Goal: Task Accomplishment & Management: Complete application form

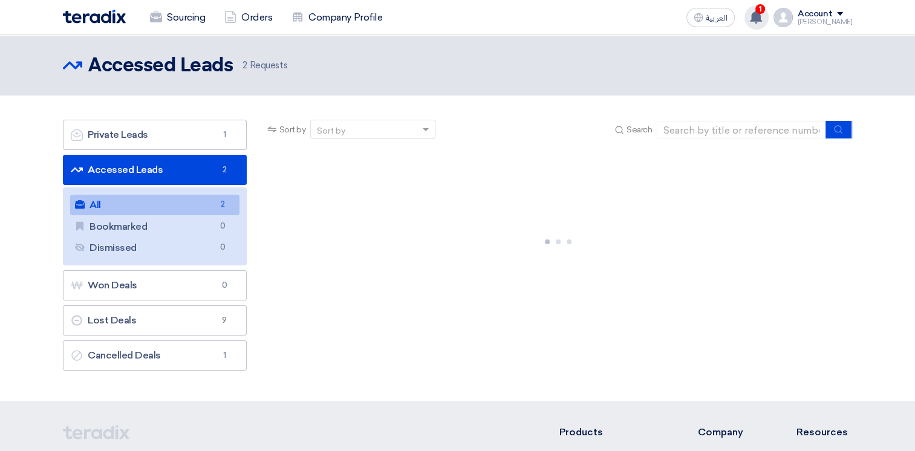
click at [762, 19] on use at bounding box center [756, 16] width 12 height 13
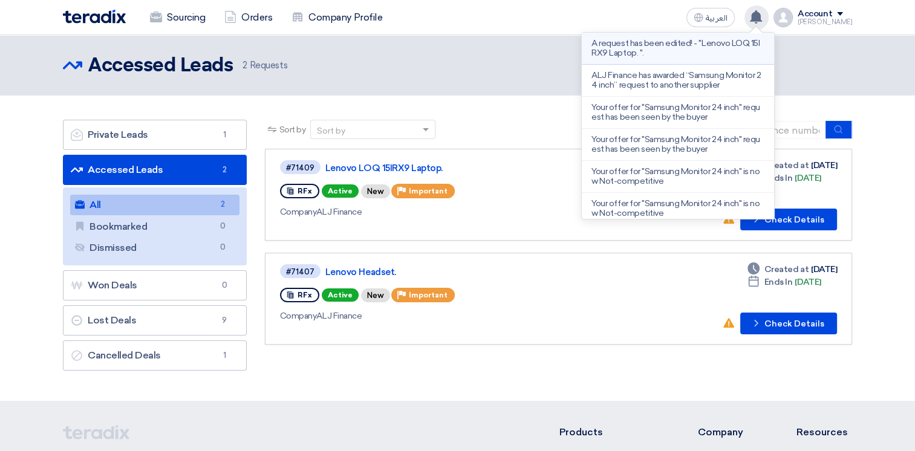
click at [725, 47] on p "A request has been edited! - "Lenovo LOQ 15IRX9 Laptop. "." at bounding box center [677, 48] width 173 height 19
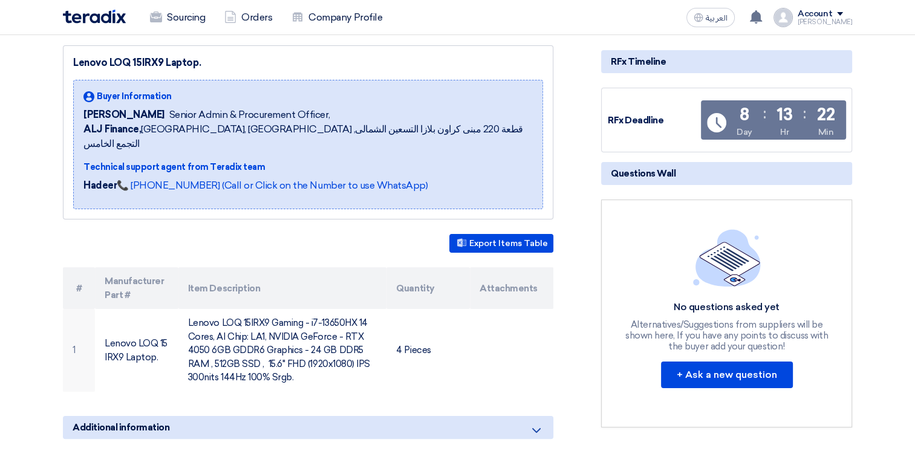
scroll to position [60, 0]
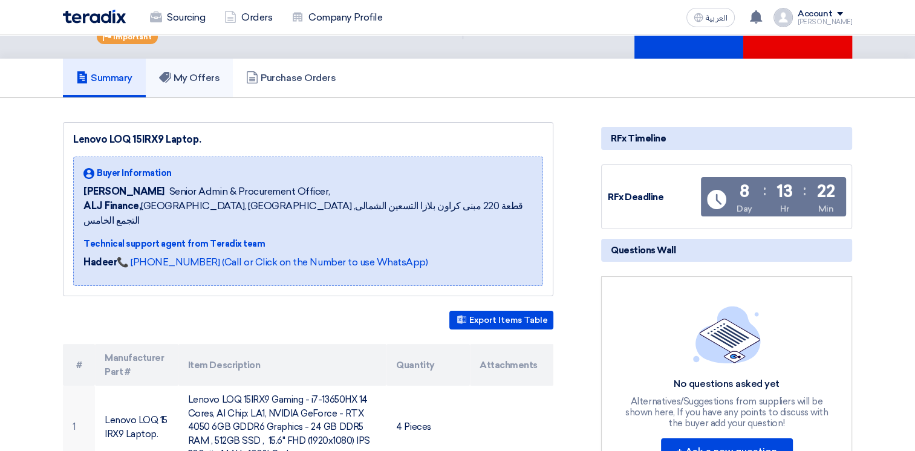
click at [195, 83] on link "My Offers" at bounding box center [190, 78] width 88 height 39
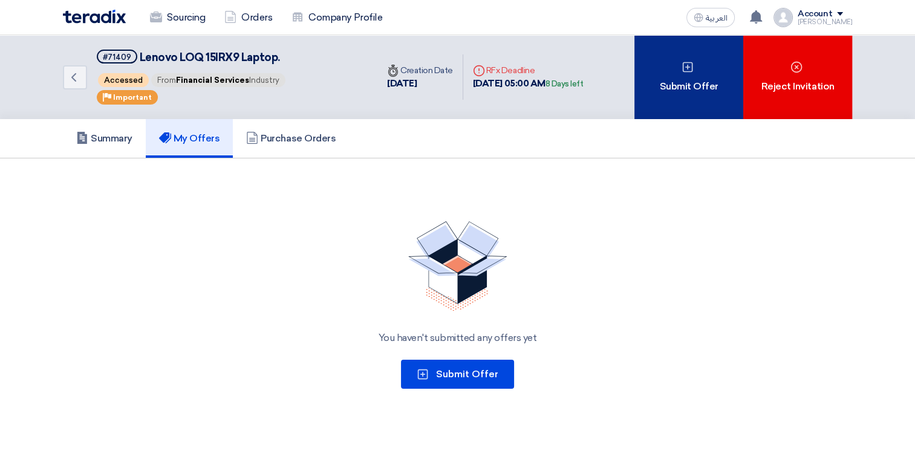
click at [687, 86] on div "Submit Offer" at bounding box center [688, 77] width 109 height 84
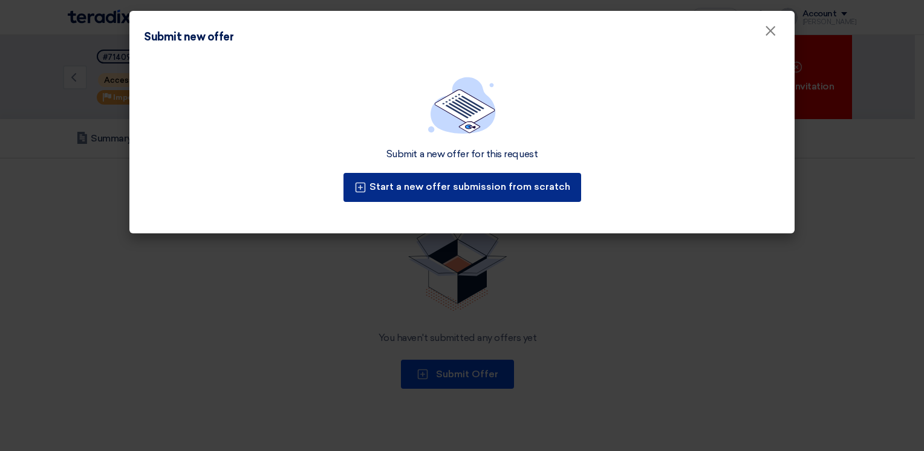
click at [460, 183] on button "Start a new offer submission from scratch" at bounding box center [462, 187] width 238 height 29
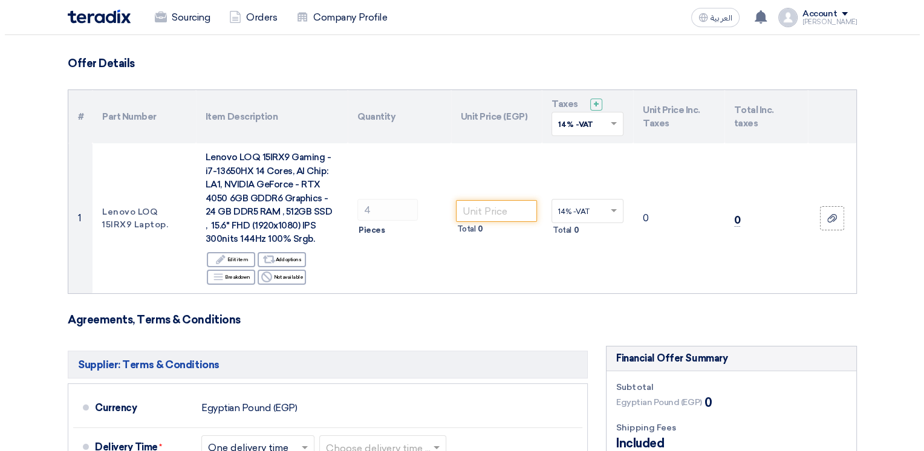
scroll to position [121, 0]
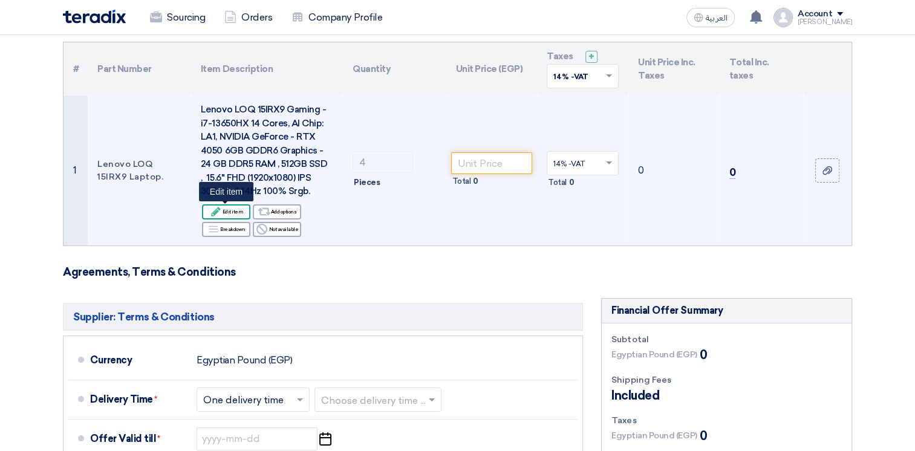
click at [237, 215] on div "Edit Edit item" at bounding box center [226, 211] width 48 height 15
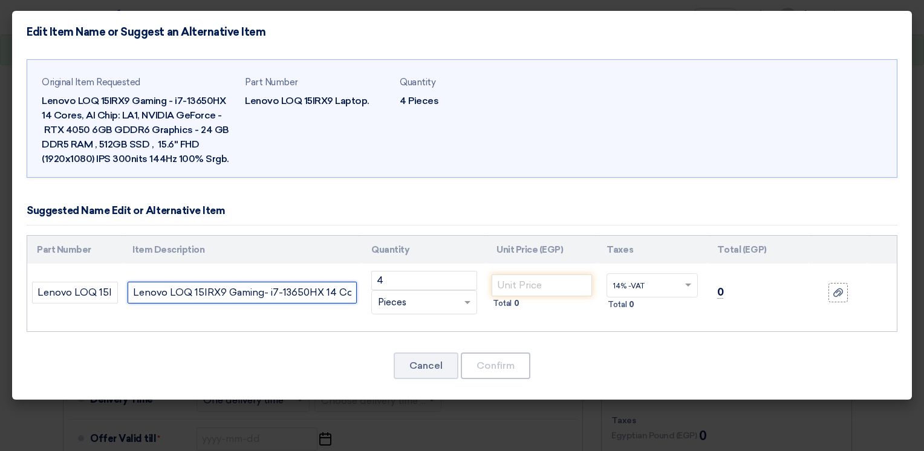
click at [172, 289] on input "Lenovo LOQ 15IRX9 Gaming- i7-13650HX 14 Cores, AI Chip: LA1, NVIDIA GeForce - R…" at bounding box center [242, 293] width 229 height 22
paste input "- i7-13650HX 14 Cores, AI Chip: LA1, NVIDIA GeForce RTX 4050 6GB GDDR6 Graphics…"
click at [313, 289] on input "Lenovo LOQ 15IRX9 Gaming - i7-13650HX 14 Cores, AI Chip: LA1, NVIDIA GeForce RT…" at bounding box center [242, 293] width 229 height 22
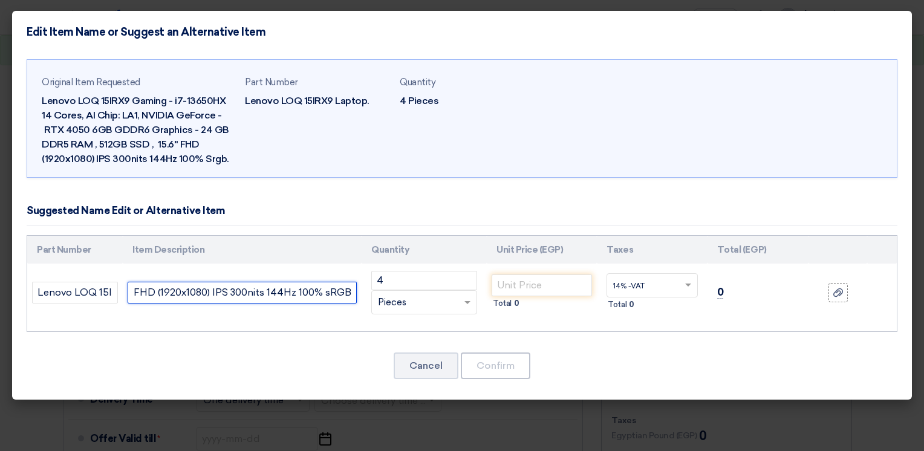
scroll to position [0, 693]
click at [135, 293] on input "Lenovo LOQ 15IRX9 Gaming - i7-13650HX 14 Cores, AI Chip: LA1, NVIDIA GeForce RT…" at bounding box center [242, 293] width 229 height 22
paste input "83DV000DAX"
type input "83DV000DAX Lenovo LOQ 15IRX9 Gaming - i7-13650HX 14 Cores, AI Chip: LA1, NVIDIA…"
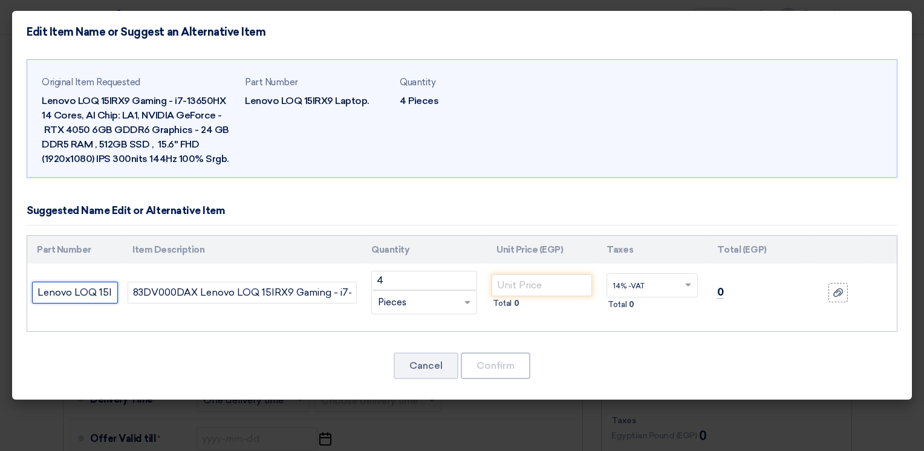
click at [97, 294] on input "Lenovo LOQ 15IRX9 Laptop." at bounding box center [75, 293] width 86 height 22
click at [516, 285] on input "number" at bounding box center [542, 285] width 100 height 22
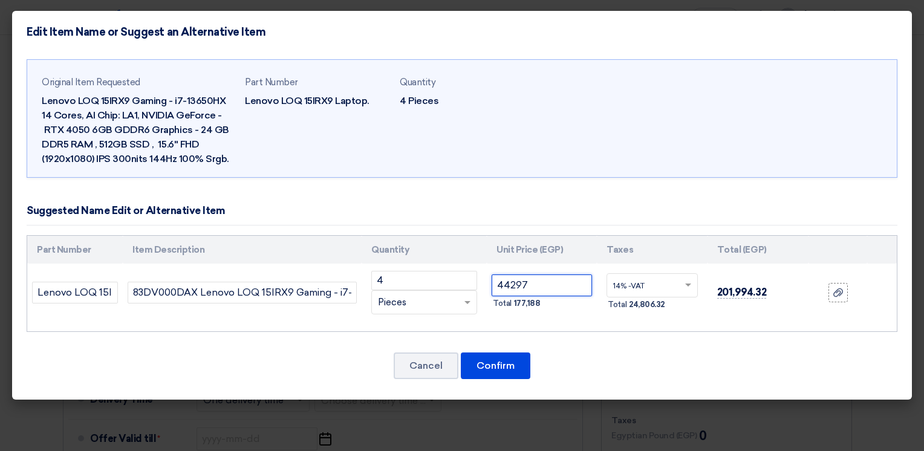
type input "44297"
click at [492, 360] on button "Confirm" at bounding box center [496, 365] width 70 height 27
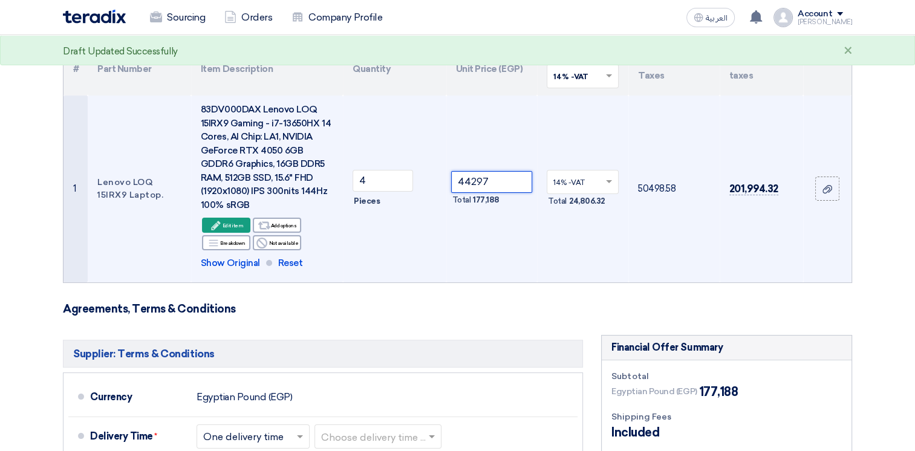
click at [505, 185] on input "44297" at bounding box center [492, 182] width 82 height 22
click at [498, 185] on input "44297" at bounding box center [492, 182] width 82 height 22
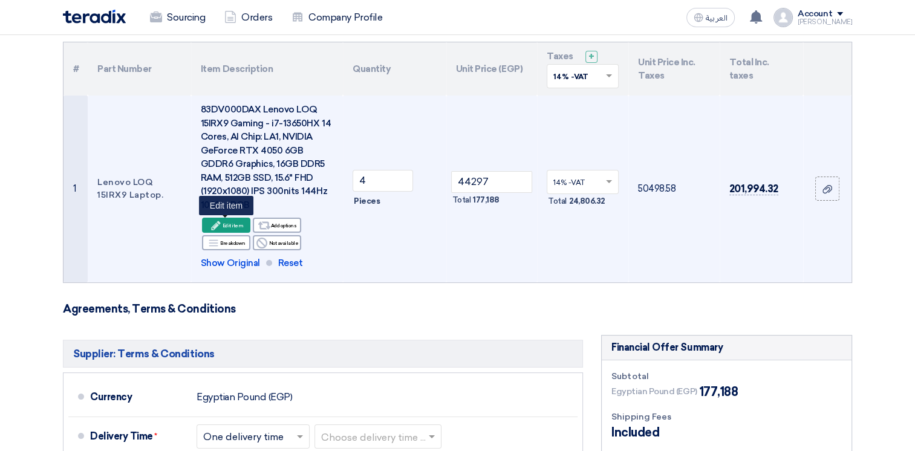
click at [224, 224] on div "Edit Edit item" at bounding box center [226, 225] width 48 height 15
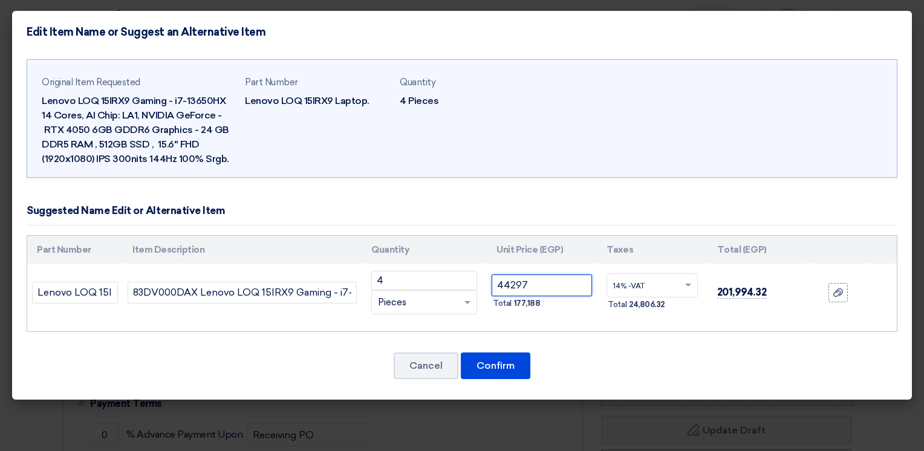
click at [546, 286] on input "44297" at bounding box center [542, 285] width 100 height 22
click at [547, 284] on input "44297" at bounding box center [542, 285] width 100 height 22
drag, startPoint x: 533, startPoint y: 287, endPoint x: 524, endPoint y: 284, distance: 9.4
click at [524, 284] on input "44297.65" at bounding box center [542, 285] width 100 height 22
drag, startPoint x: 544, startPoint y: 285, endPoint x: 515, endPoint y: 284, distance: 29.0
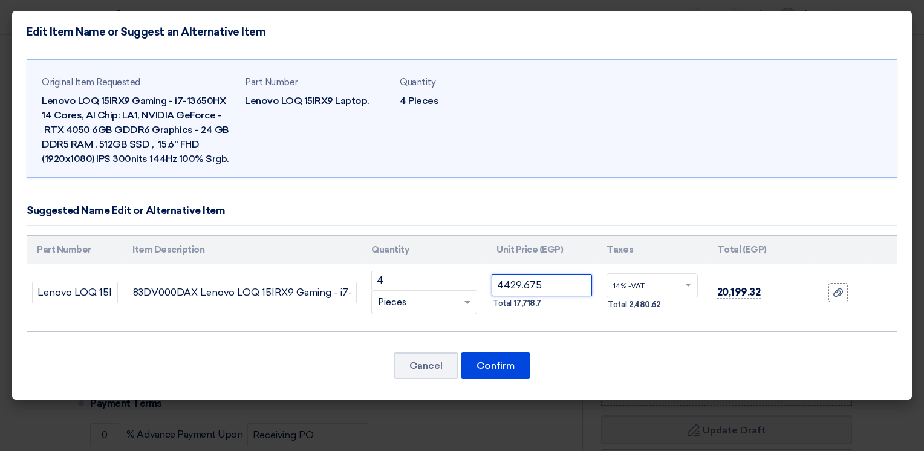
click at [515, 284] on input "4429.675" at bounding box center [542, 285] width 100 height 22
type input "44297"
click at [503, 369] on button "Confirm" at bounding box center [496, 365] width 70 height 27
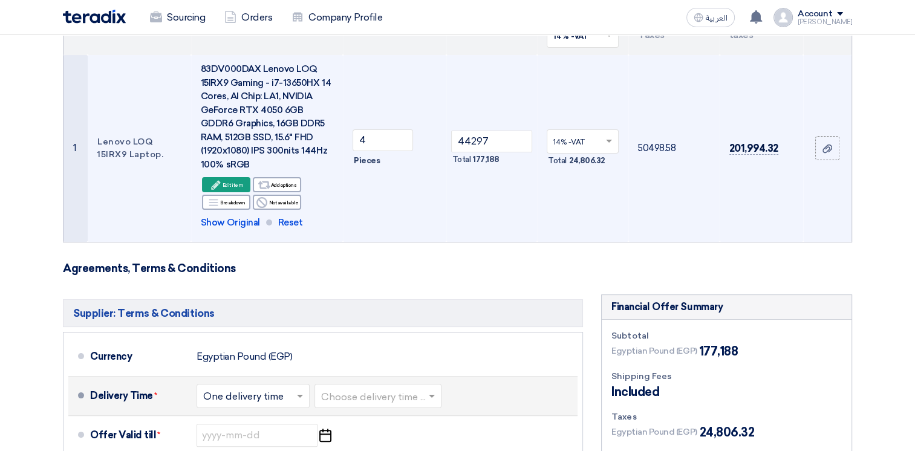
scroll to position [242, 0]
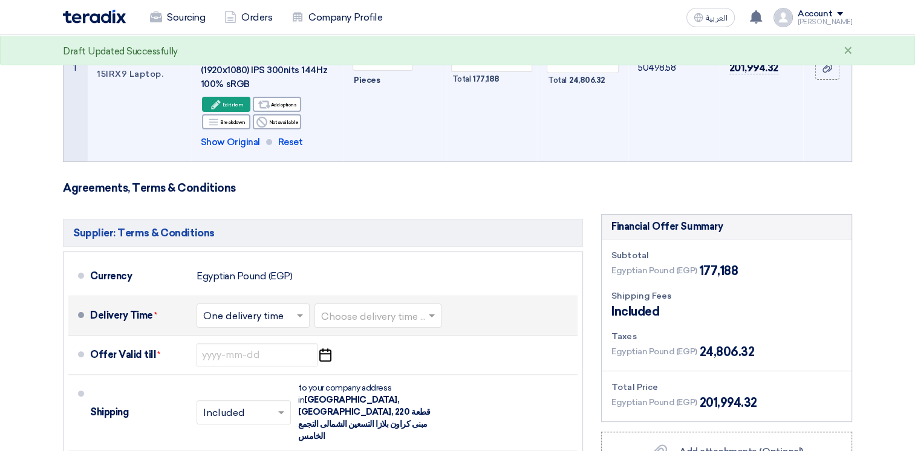
click at [365, 320] on input "text" at bounding box center [378, 317] width 115 height 18
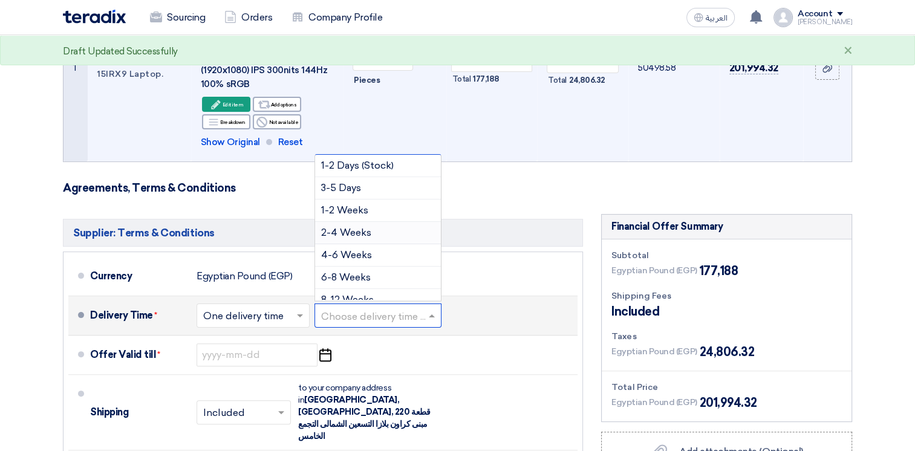
click at [342, 230] on span "2-4 Weeks" at bounding box center [346, 232] width 50 height 11
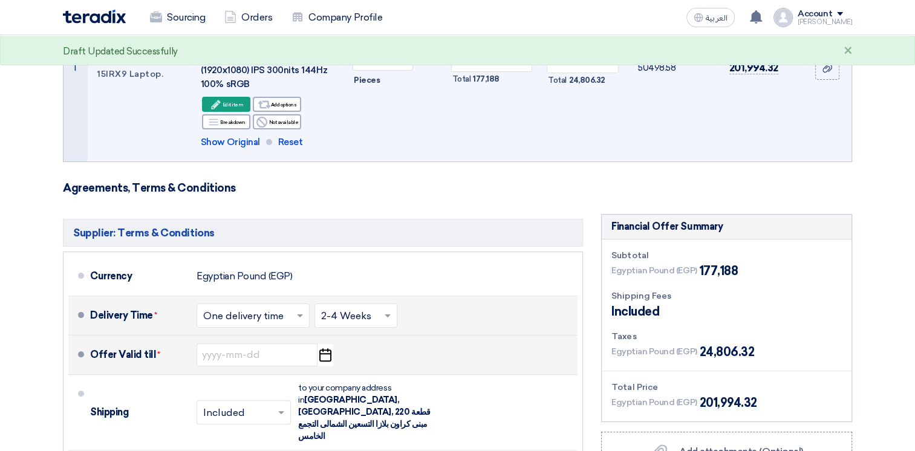
click at [324, 352] on icon "Pick a date" at bounding box center [325, 355] width 16 height 22
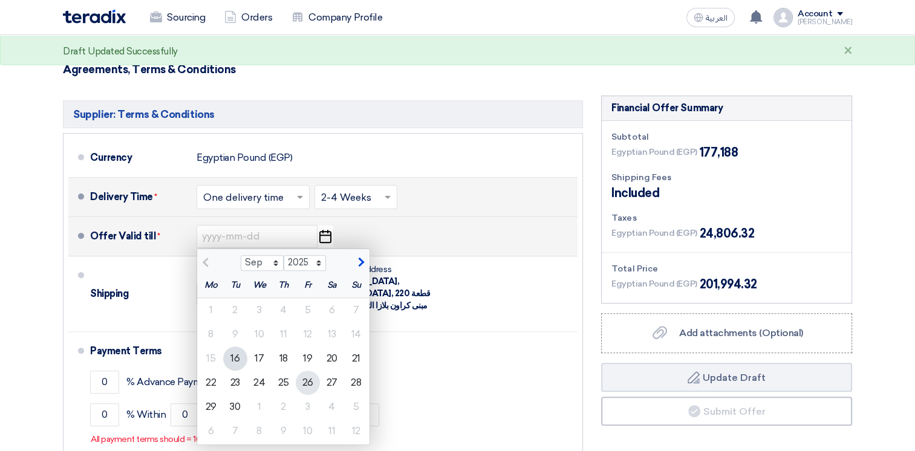
scroll to position [363, 0]
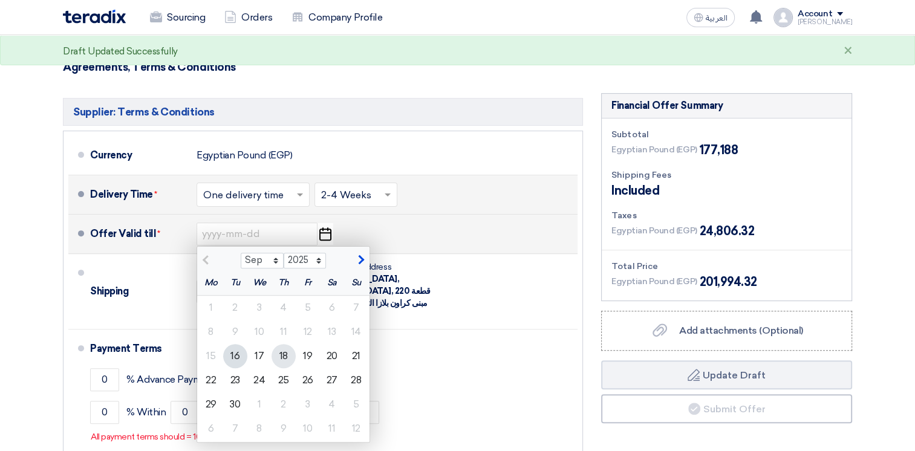
click at [286, 357] on div "18" at bounding box center [283, 356] width 24 height 24
type input "[DATE]"
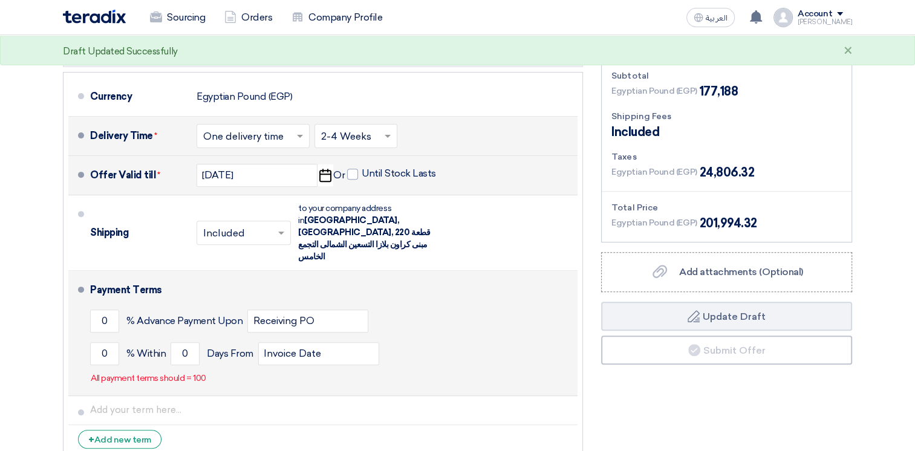
scroll to position [423, 0]
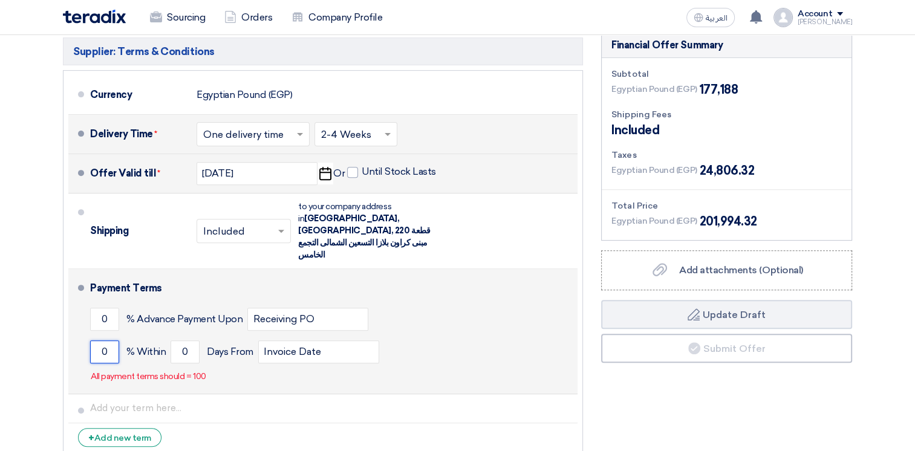
drag, startPoint x: 109, startPoint y: 328, endPoint x: 87, endPoint y: 330, distance: 22.4
click at [87, 330] on li "Payment Terms 0 % Advance Payment Upon Receiving PO 0 % Within 0" at bounding box center [322, 331] width 509 height 125
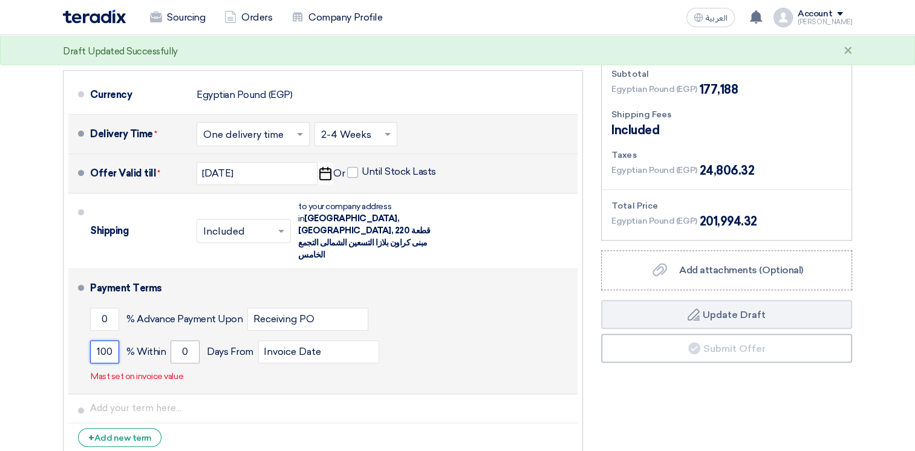
type input "100"
drag, startPoint x: 189, startPoint y: 329, endPoint x: 166, endPoint y: 322, distance: 23.3
click at [166, 336] on div "100 % [DATE] From Invoice Date" at bounding box center [331, 352] width 482 height 33
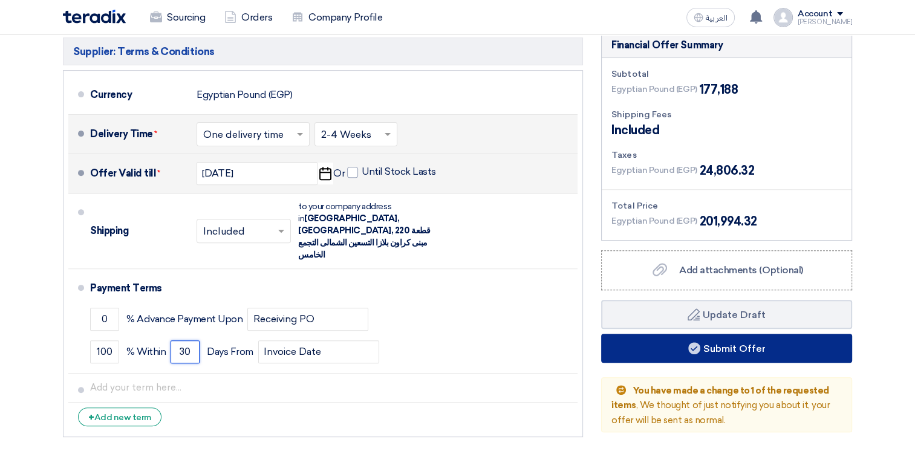
type input "30"
click at [682, 348] on button "Submit Offer" at bounding box center [726, 348] width 251 height 29
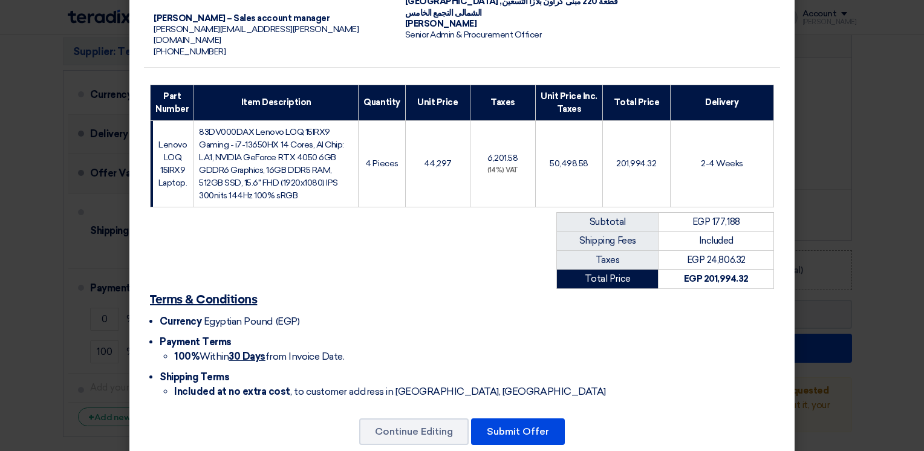
scroll to position [131, 0]
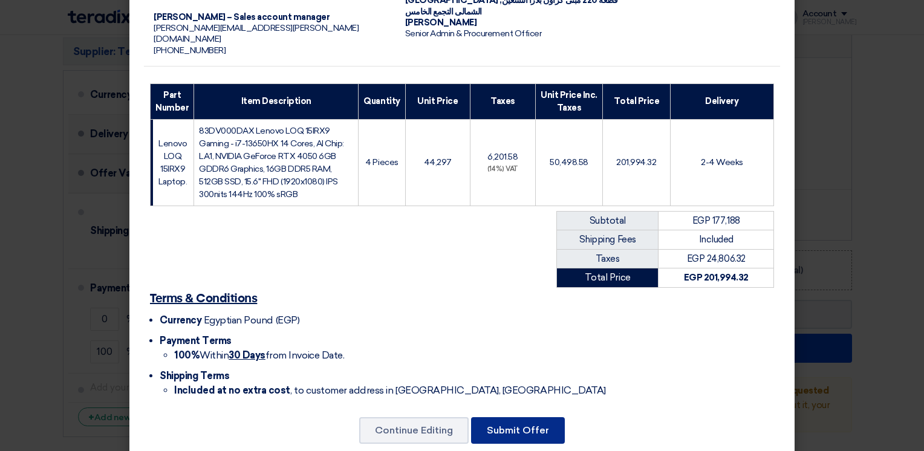
click at [521, 417] on button "Submit Offer" at bounding box center [518, 430] width 94 height 27
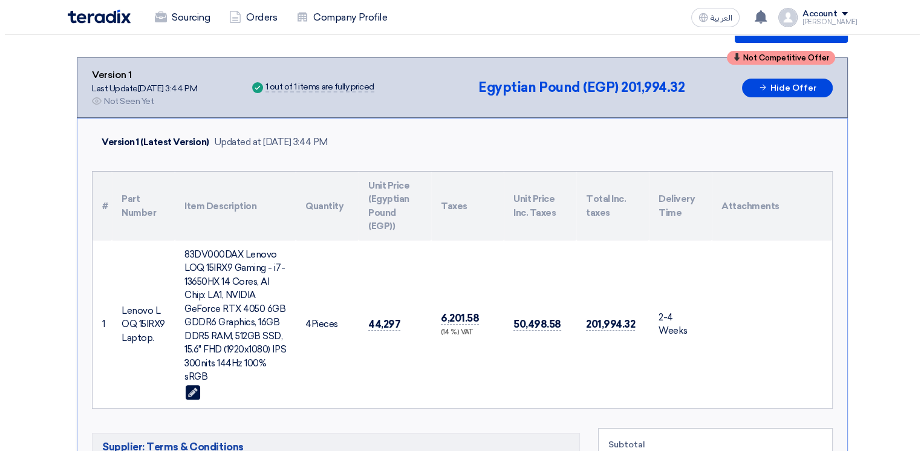
scroll to position [143, 0]
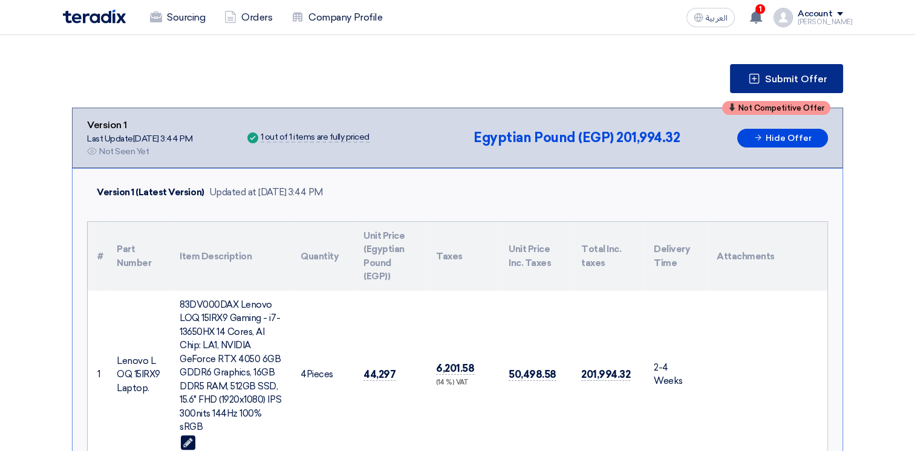
click at [784, 76] on span "Submit Offer" at bounding box center [796, 79] width 62 height 10
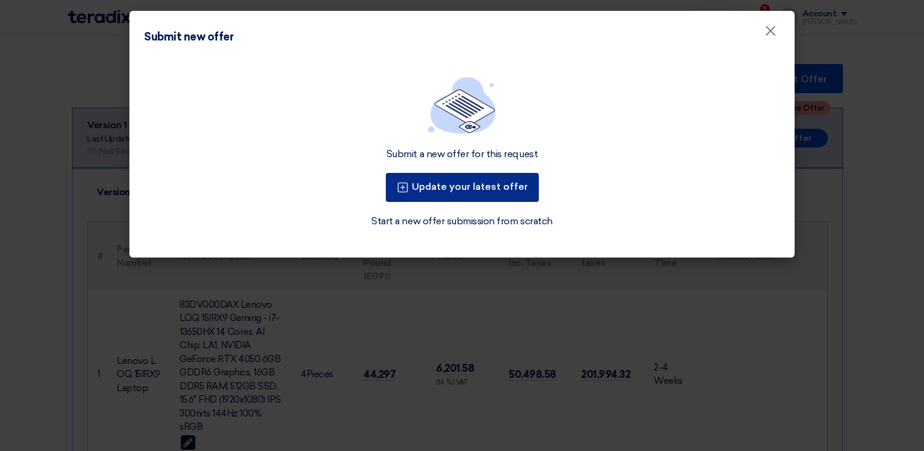
click at [457, 187] on button "Update your latest offer" at bounding box center [462, 187] width 153 height 29
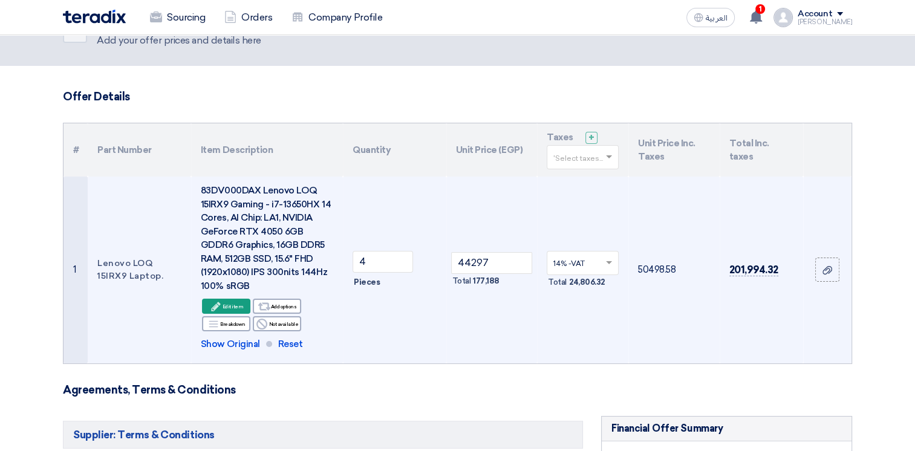
scroll to position [60, 0]
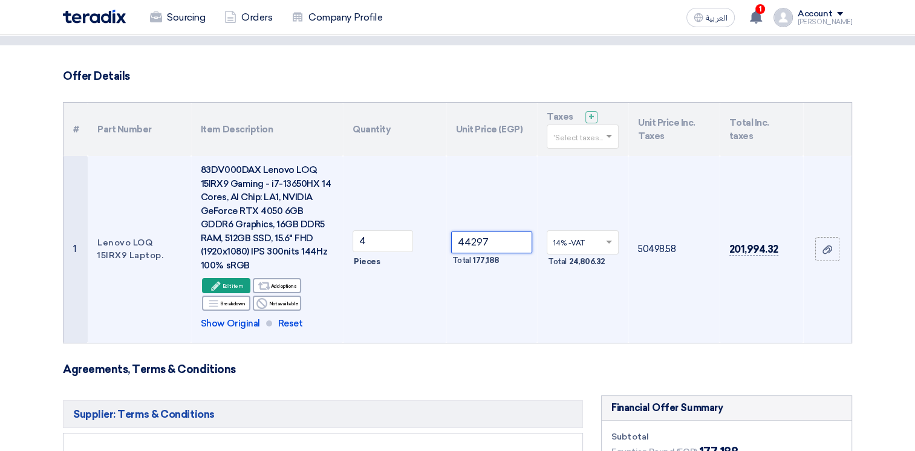
drag, startPoint x: 498, startPoint y: 242, endPoint x: 411, endPoint y: 229, distance: 88.2
click at [411, 229] on tr "1 Lenovo LOQ 15IRX9 Laptop. 83DV000DAX Lenovo LOQ 15IRX9 Gaming - i7-13650HX 14…" at bounding box center [457, 249] width 788 height 187
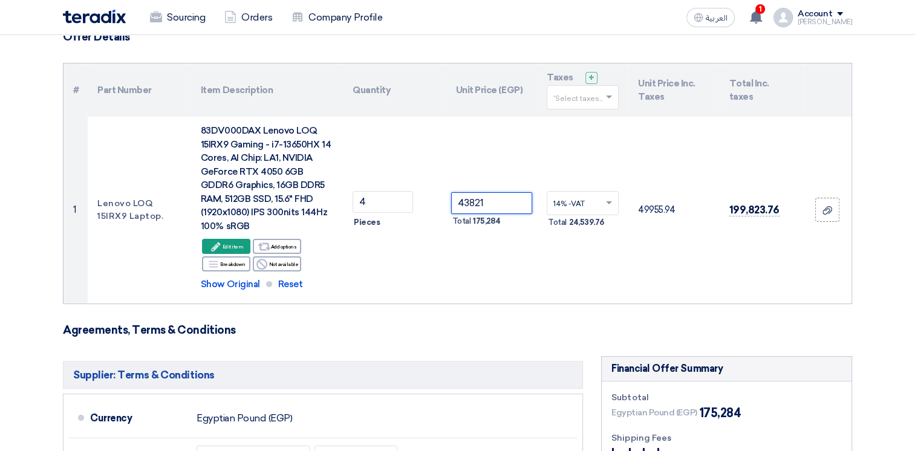
scroll to position [121, 0]
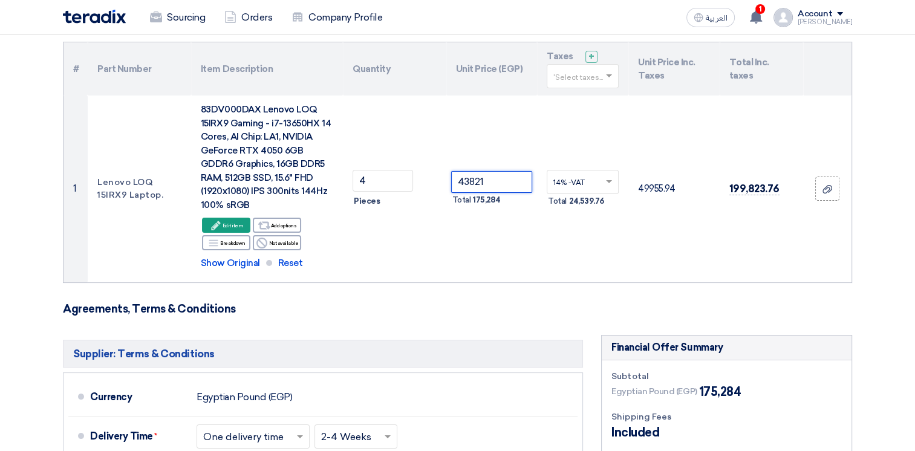
type input "43821"
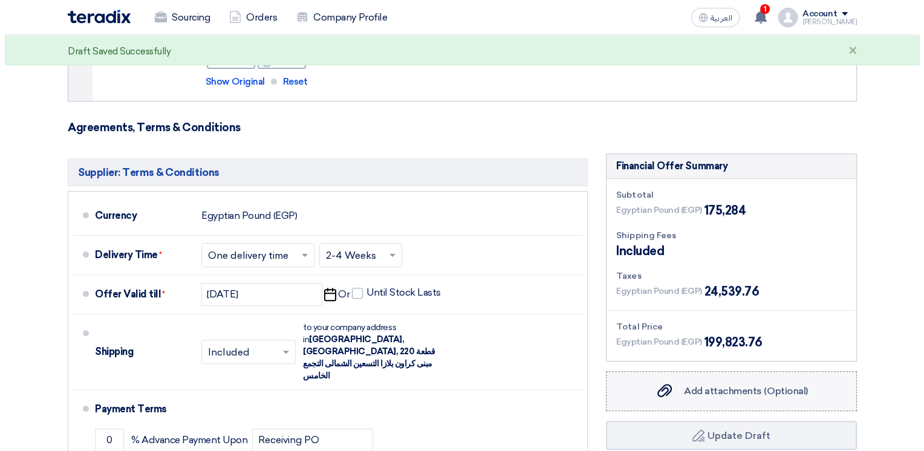
scroll to position [484, 0]
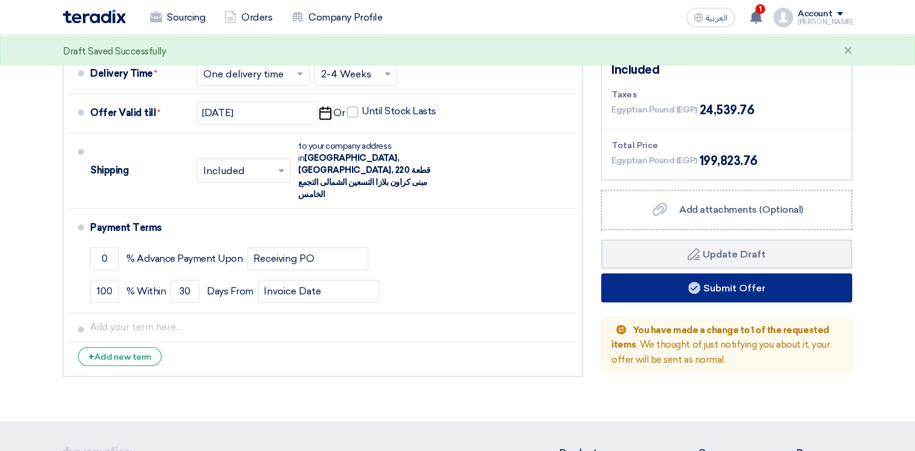
click at [703, 285] on button "Submit Offer" at bounding box center [726, 287] width 251 height 29
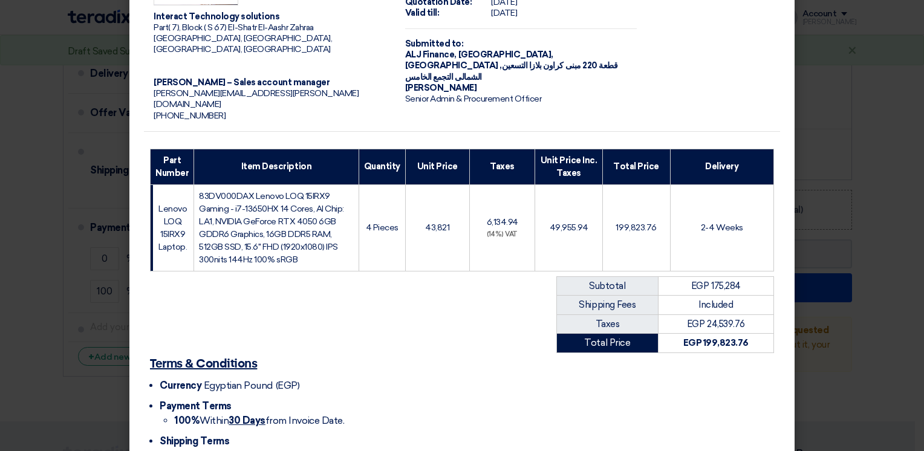
scroll to position [131, 0]
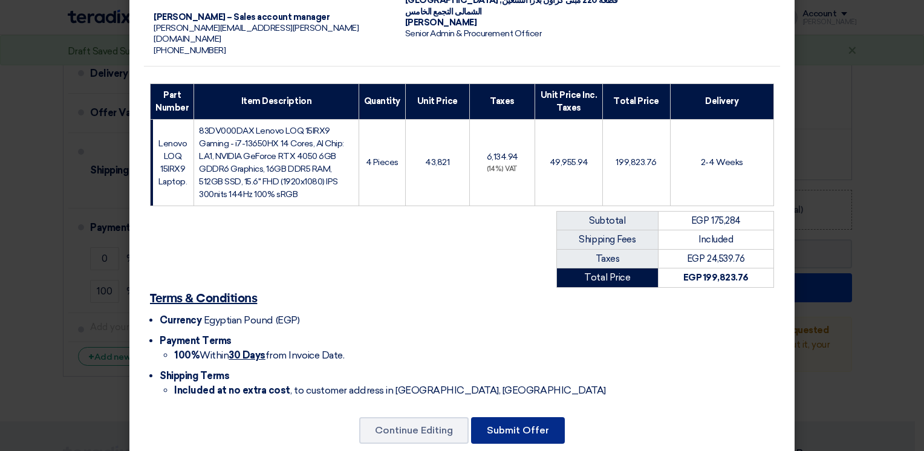
click at [516, 417] on button "Submit Offer" at bounding box center [518, 430] width 94 height 27
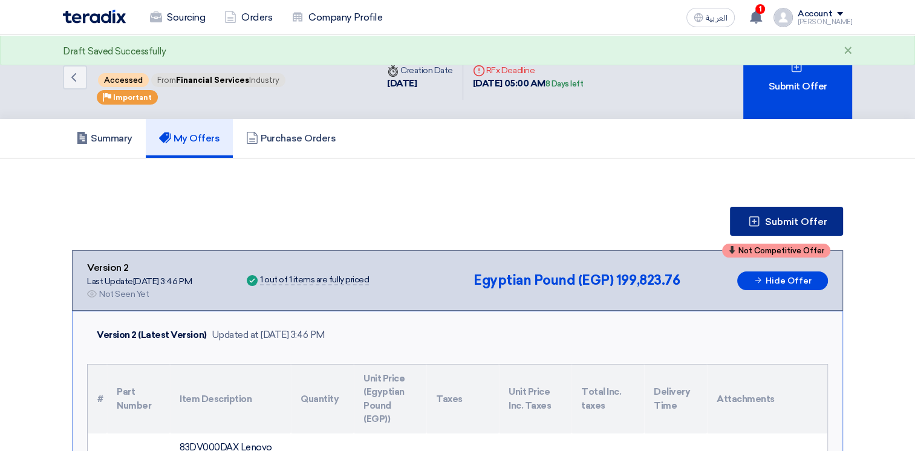
click at [794, 214] on button "Submit Offer" at bounding box center [786, 221] width 113 height 29
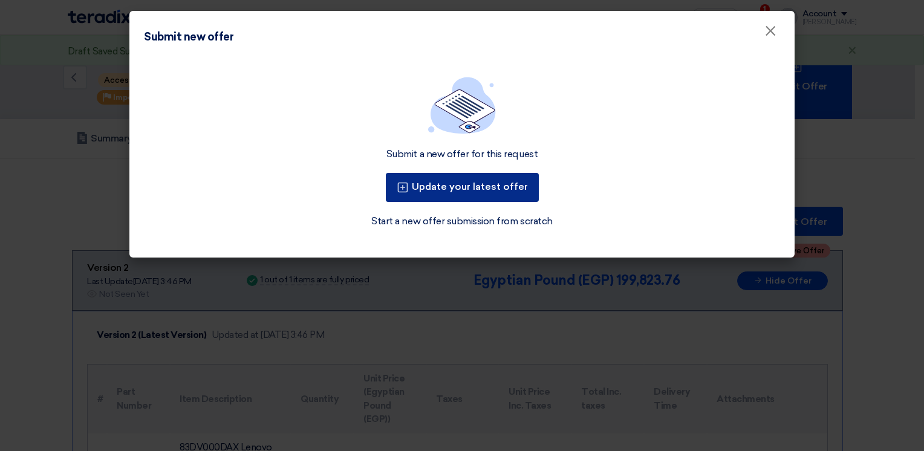
click at [489, 181] on button "Update your latest offer" at bounding box center [462, 187] width 153 height 29
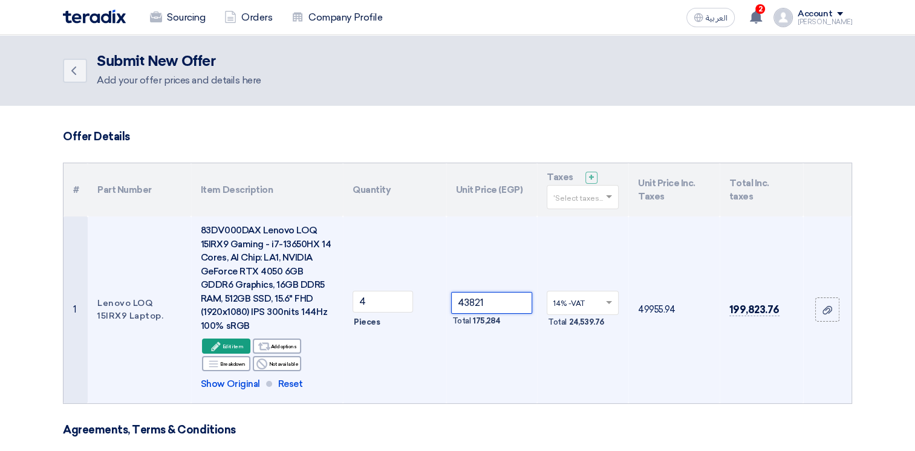
drag, startPoint x: 492, startPoint y: 301, endPoint x: 468, endPoint y: 301, distance: 24.2
click at [468, 301] on input "43821" at bounding box center [492, 303] width 82 height 22
type input "43355"
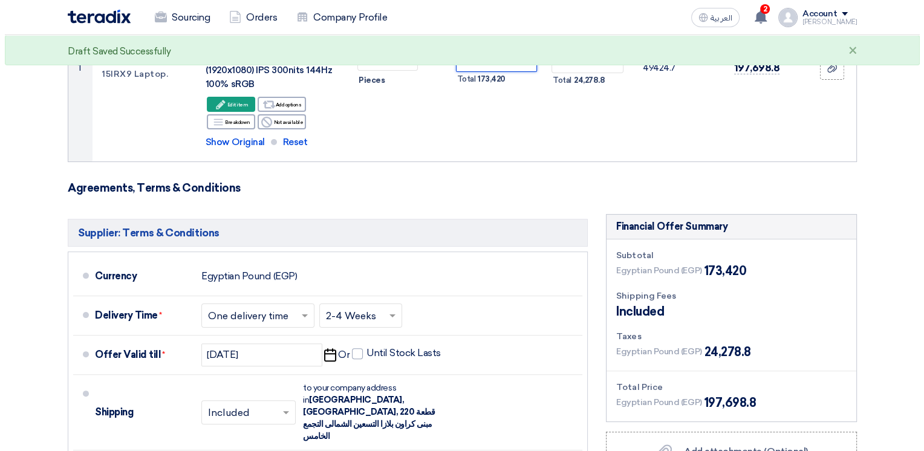
scroll to position [423, 0]
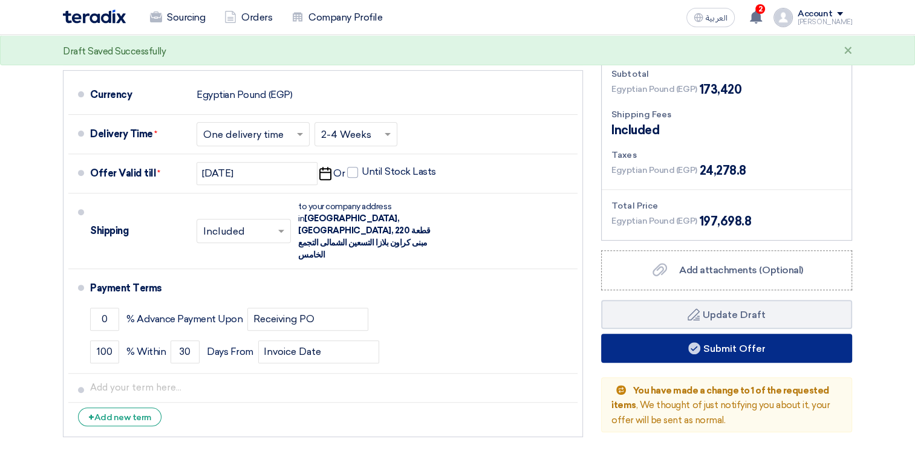
click at [703, 350] on button "Submit Offer" at bounding box center [726, 348] width 251 height 29
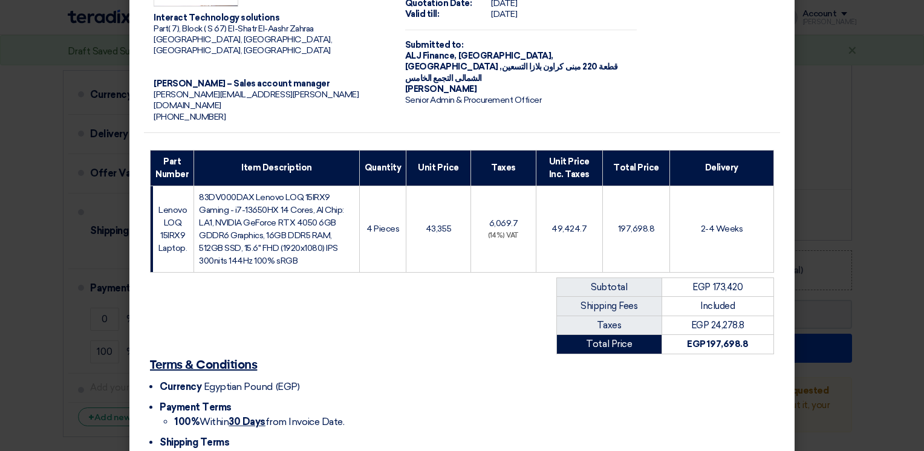
scroll to position [131, 0]
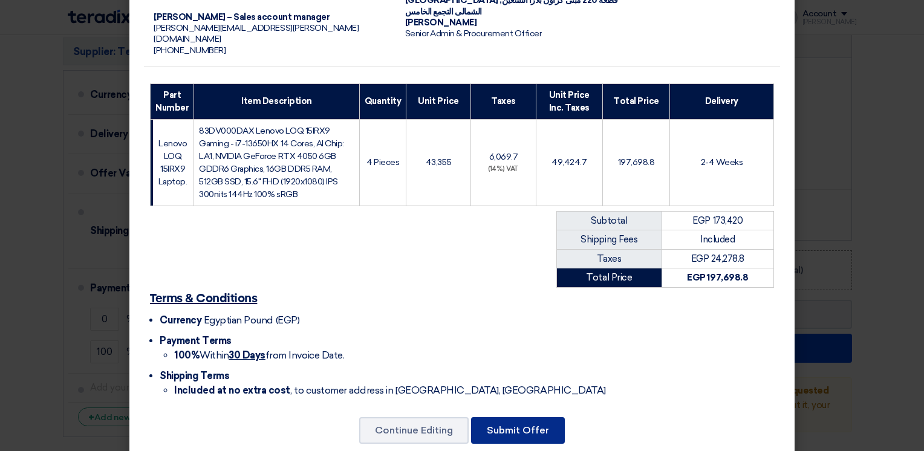
click at [529, 417] on button "Submit Offer" at bounding box center [518, 430] width 94 height 27
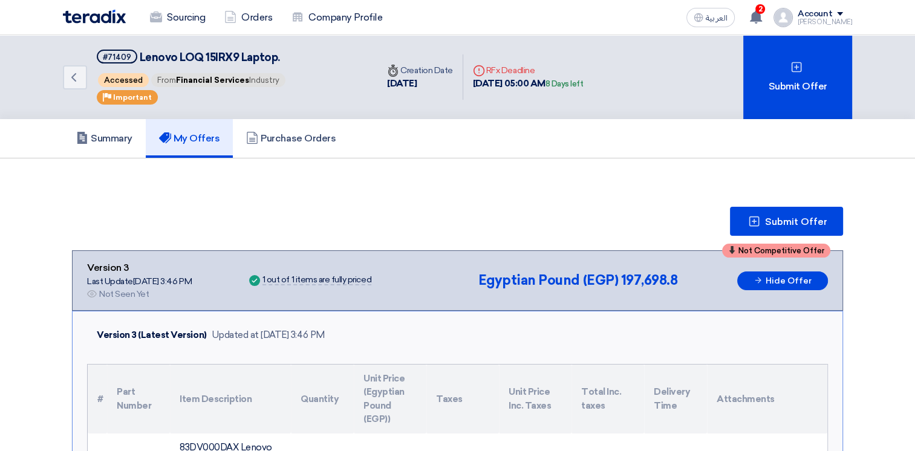
click at [757, 4] on div "Sourcing Orders Company Profile العربية ع 2 Your offer for "Lenovo LOQ 15IRX9 L…" at bounding box center [457, 17] width 807 height 34
click at [762, 15] on use at bounding box center [756, 16] width 12 height 13
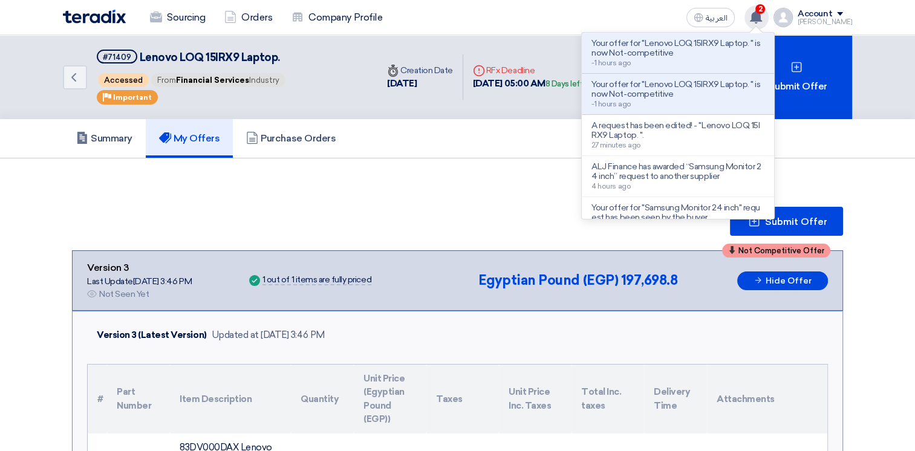
click at [762, 15] on use at bounding box center [756, 16] width 12 height 13
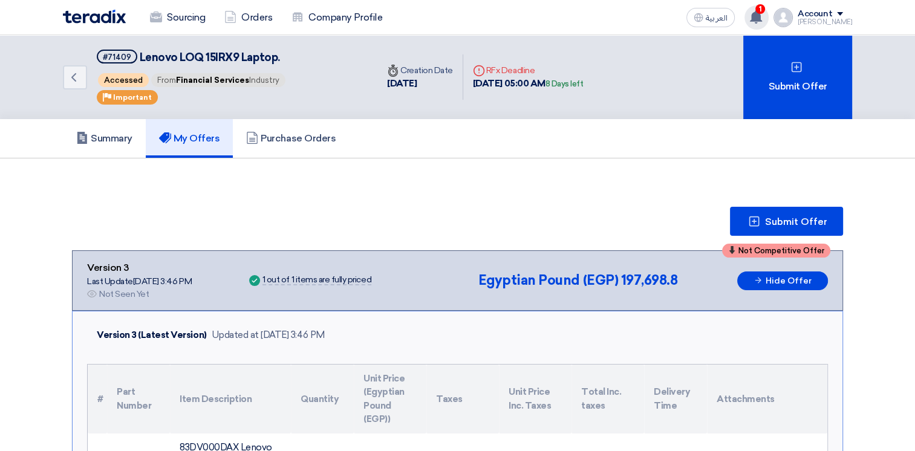
click at [762, 15] on use at bounding box center [756, 16] width 12 height 13
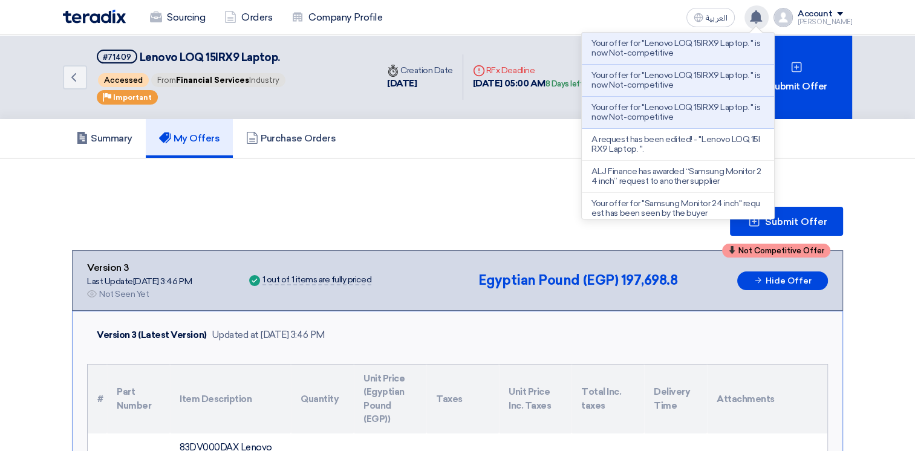
click at [762, 15] on use at bounding box center [756, 16] width 12 height 13
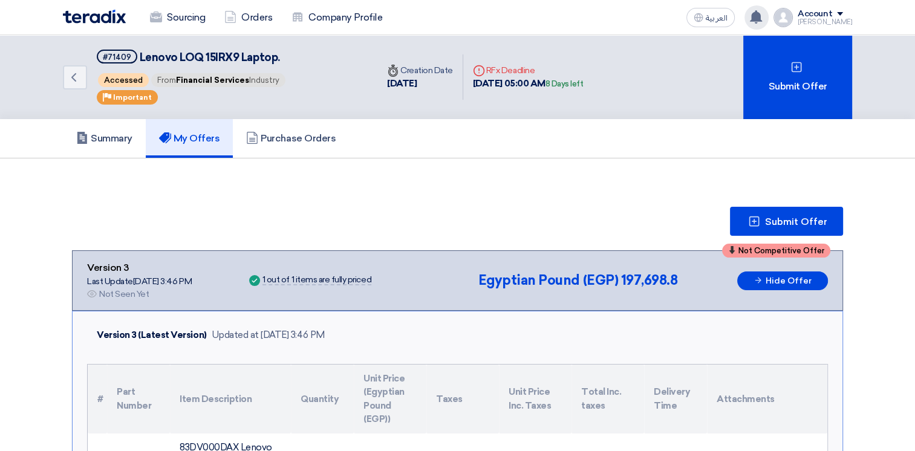
click at [762, 10] on icon at bounding box center [755, 16] width 13 height 13
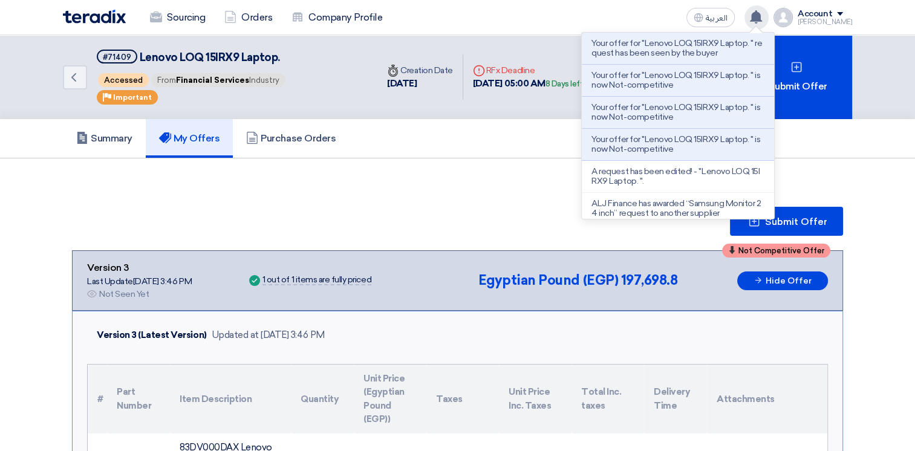
click at [762, 10] on icon at bounding box center [755, 16] width 13 height 13
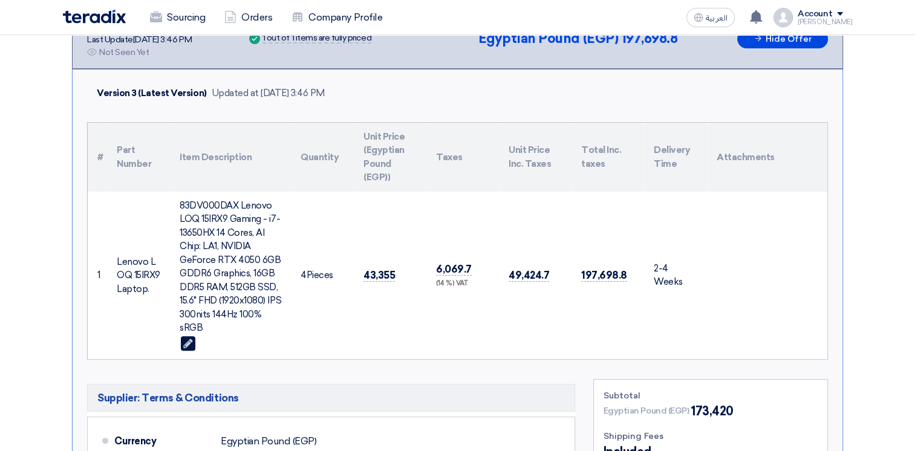
scroll to position [242, 0]
drag, startPoint x: 264, startPoint y: 311, endPoint x: 181, endPoint y: 199, distance: 139.2
click at [181, 199] on div "83DV000DAX Lenovo LOQ 15IRX9 Gaming - i7-13650HX 14 Cores, AI Chip: LA1, NVIDIA…" at bounding box center [231, 267] width 102 height 136
copy div "83DV000DAX Lenovo LOQ 15IRX9 Gaming - i7-13650HX 14 Cores, AI Chip: LA1, NVIDIA…"
click at [431, 330] on td "6,069.7 (14 %) VAT" at bounding box center [462, 275] width 73 height 167
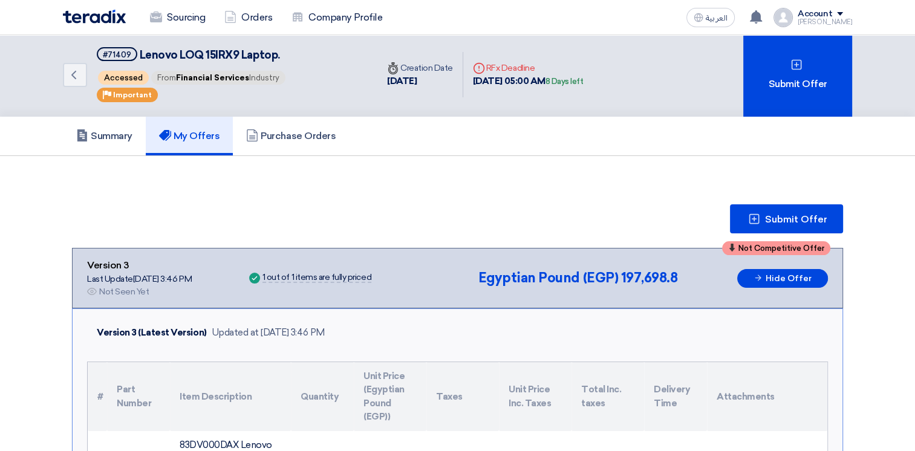
scroll to position [0, 0]
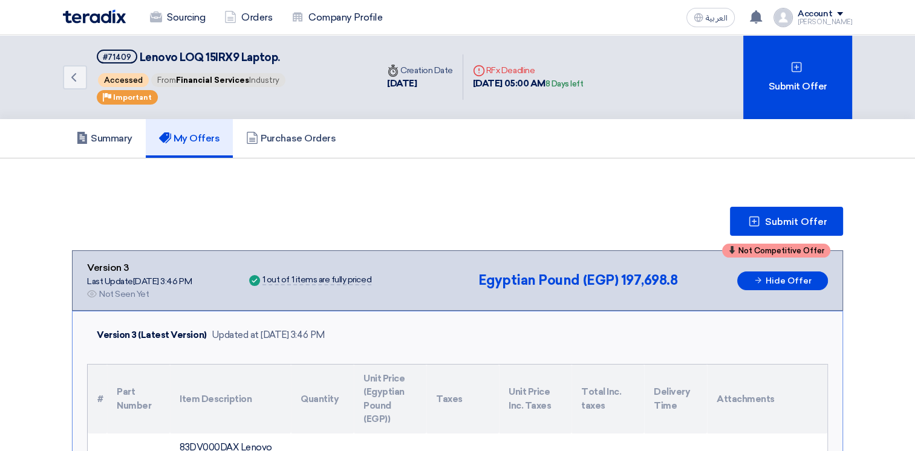
click at [85, 16] on img at bounding box center [94, 17] width 63 height 14
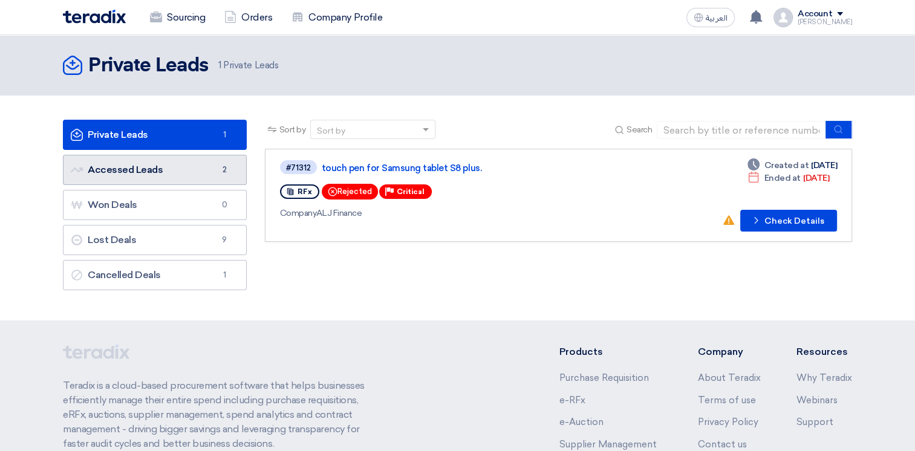
click at [133, 180] on link "Accessed Leads Accessed Leads 2" at bounding box center [155, 170] width 184 height 30
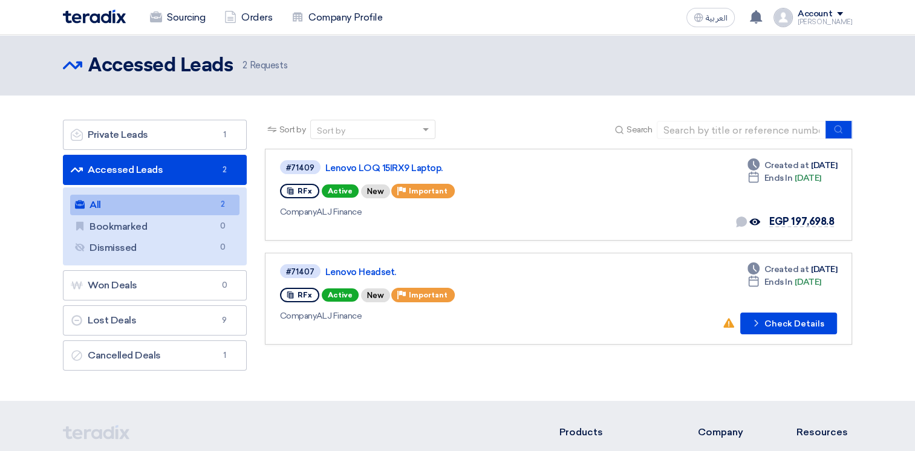
click at [104, 13] on img at bounding box center [94, 17] width 63 height 14
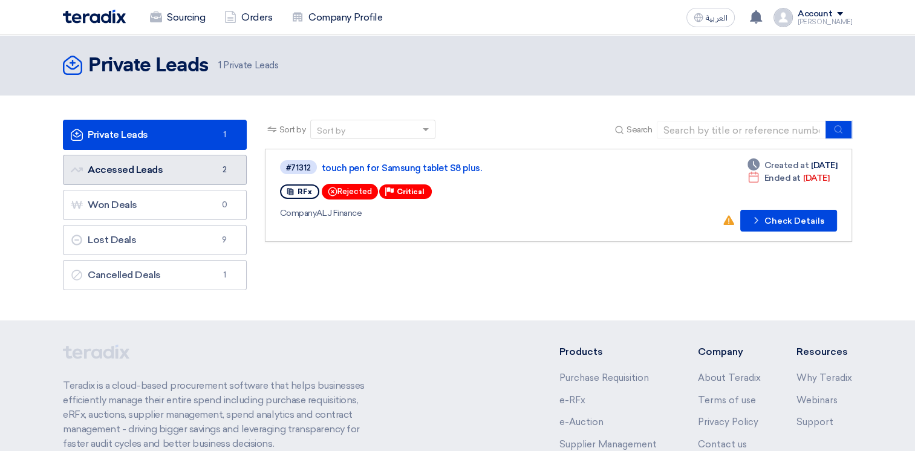
click at [190, 165] on link "Accessed Leads Accessed Leads 2" at bounding box center [155, 170] width 184 height 30
